Goal: Navigation & Orientation: Find specific page/section

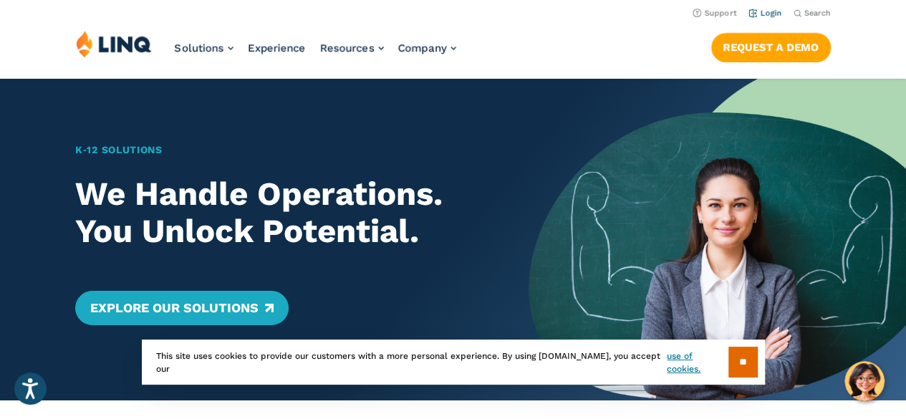
click at [771, 15] on link "Login" at bounding box center [765, 13] width 34 height 9
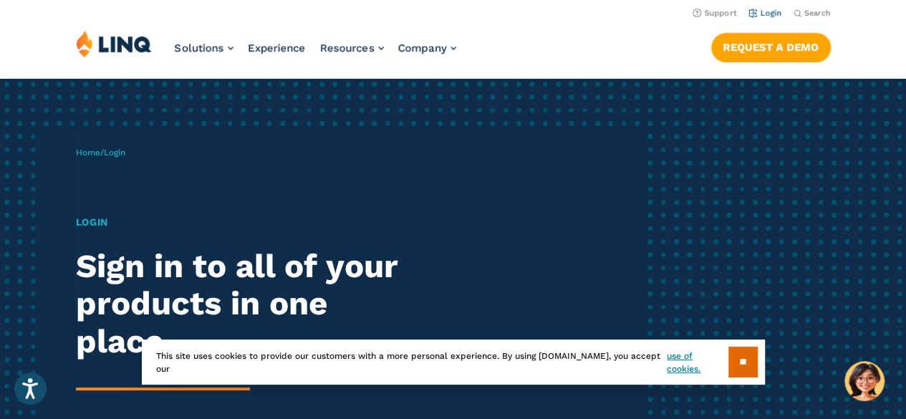
click at [766, 11] on link "Login" at bounding box center [765, 13] width 34 height 9
click at [736, 362] on input "**" at bounding box center [742, 362] width 29 height 31
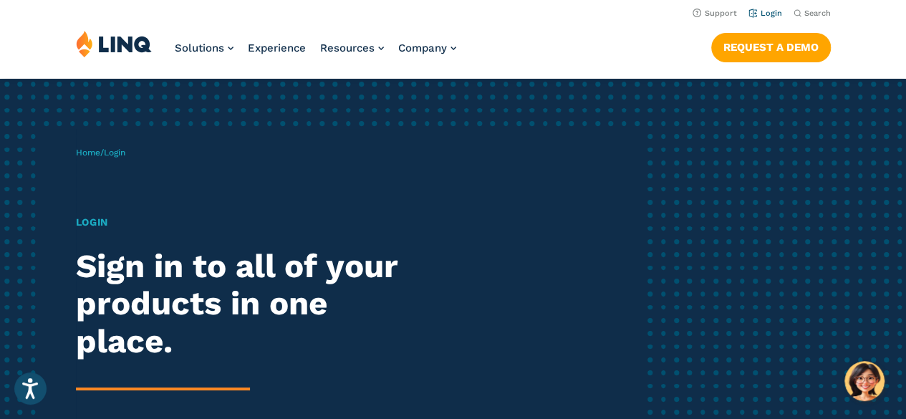
click at [771, 15] on link "Login" at bounding box center [765, 13] width 34 height 9
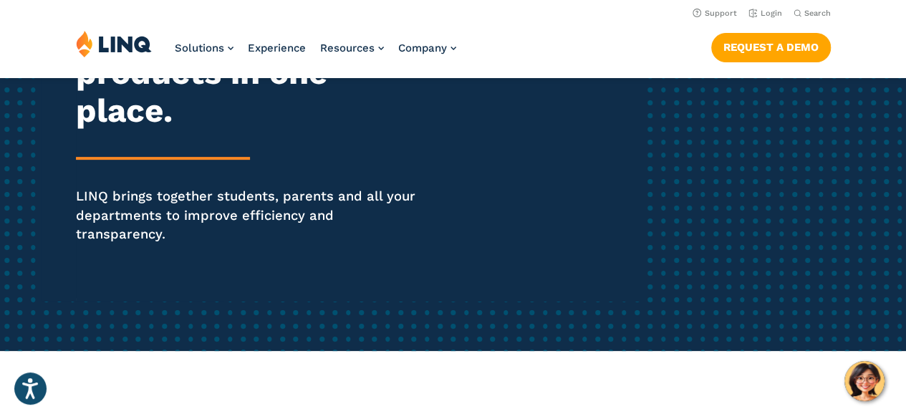
scroll to position [215, 0]
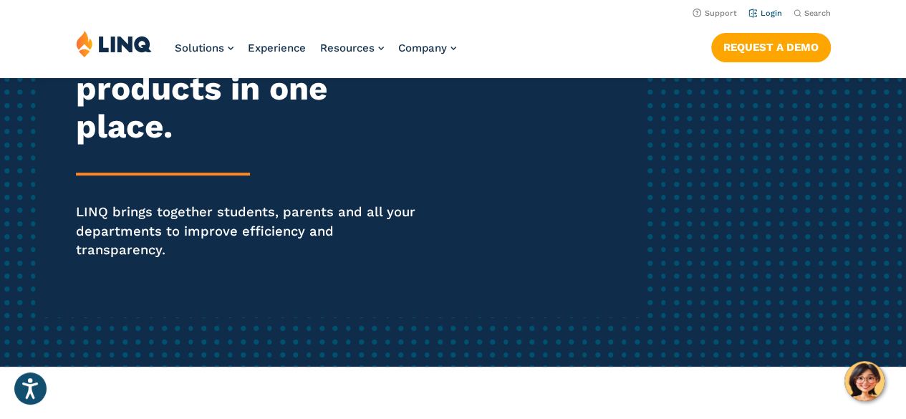
click at [772, 18] on li "Login" at bounding box center [765, 12] width 34 height 16
click at [770, 9] on link "Login" at bounding box center [765, 13] width 34 height 9
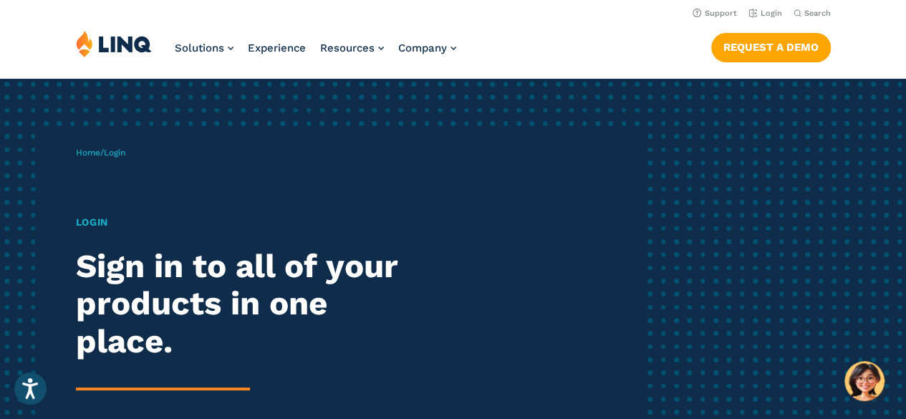
click at [106, 144] on div "Home / Login Login Sign in to all of your products in one place. LINQ brings to…" at bounding box center [359, 330] width 566 height 402
click at [96, 231] on div "Login Sign in to all of your products in one place. LINQ brings together studen…" at bounding box center [250, 364] width 349 height 299
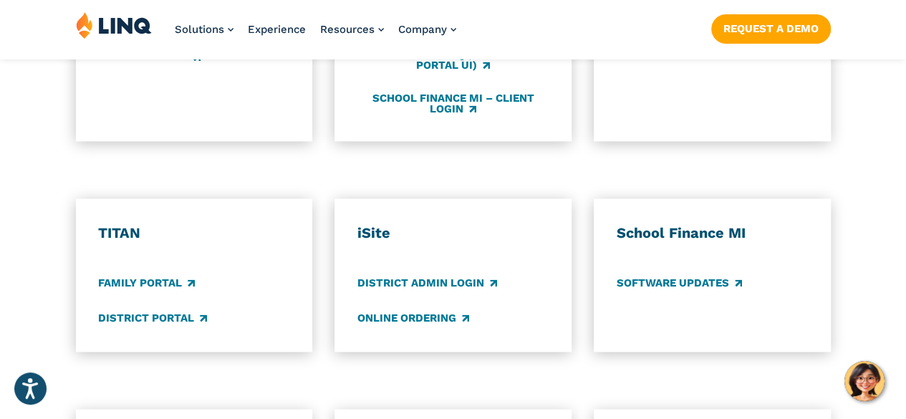
scroll to position [1002, 0]
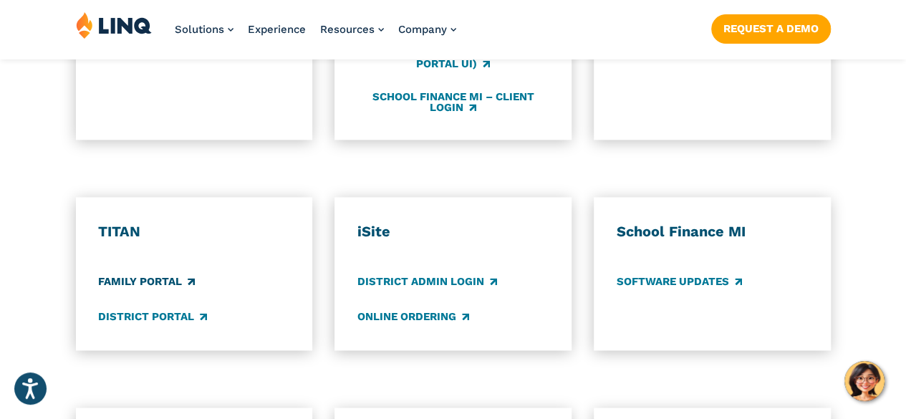
click at [149, 274] on link "Family Portal" at bounding box center [146, 282] width 97 height 16
